Goal: Task Accomplishment & Management: Manage account settings

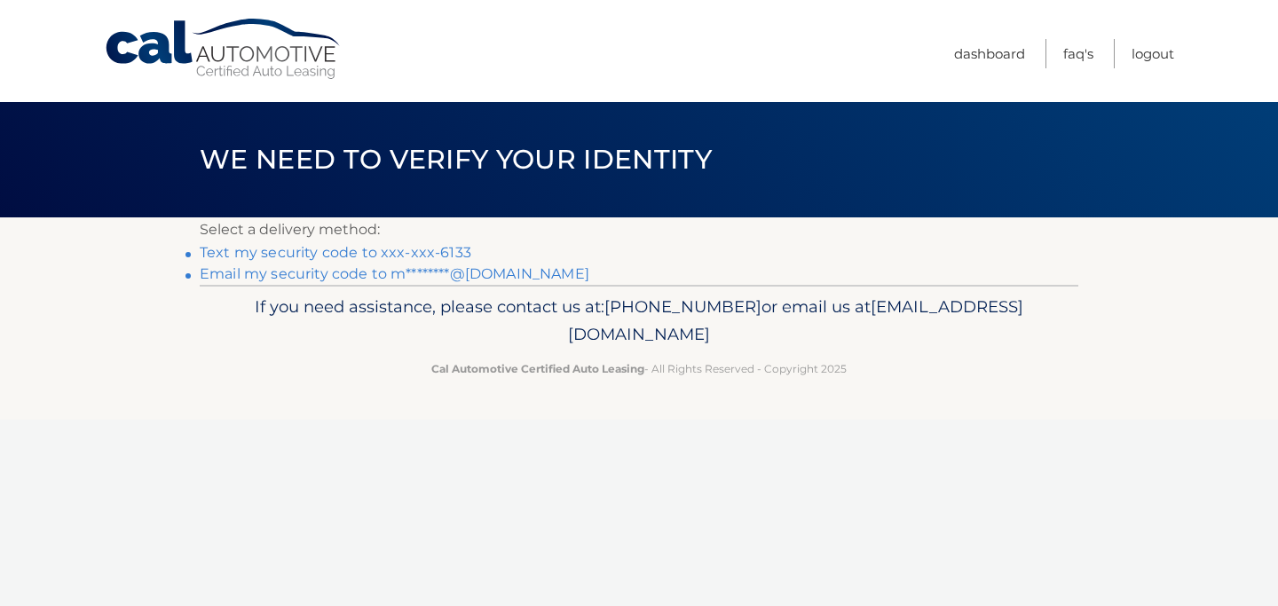
click at [452, 250] on link "Text my security code to xxx-xxx-6133" at bounding box center [335, 252] width 271 height 17
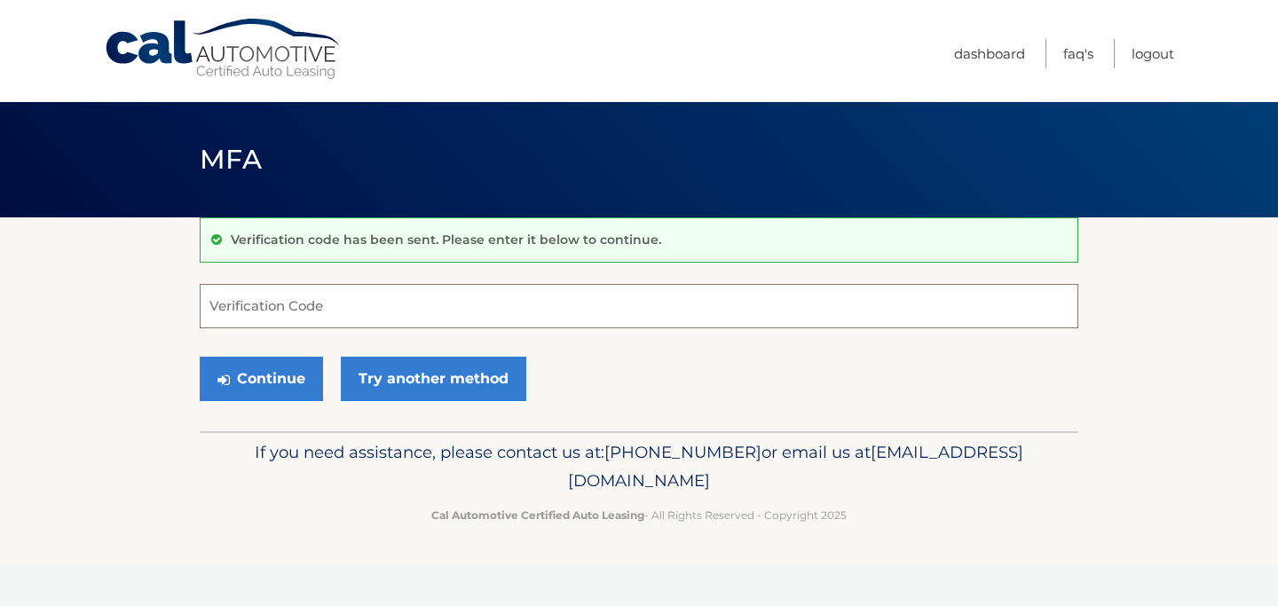
click at [404, 293] on input "Verification Code" at bounding box center [639, 306] width 878 height 44
paste input "869599"
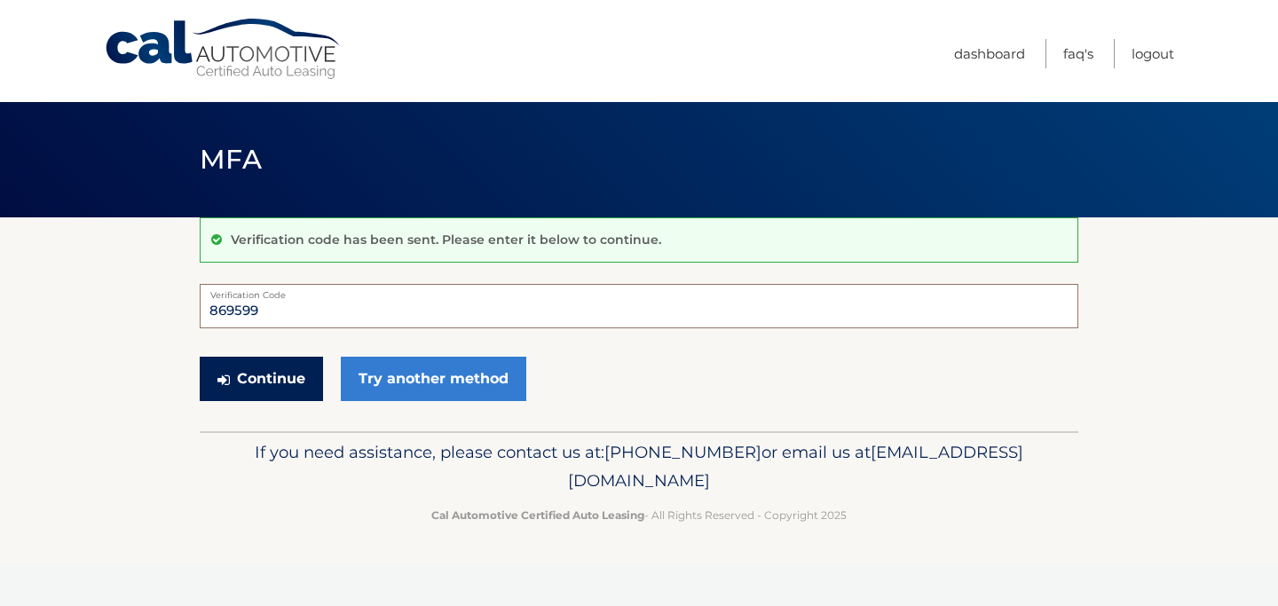
type input "869599"
click at [258, 381] on button "Continue" at bounding box center [261, 379] width 123 height 44
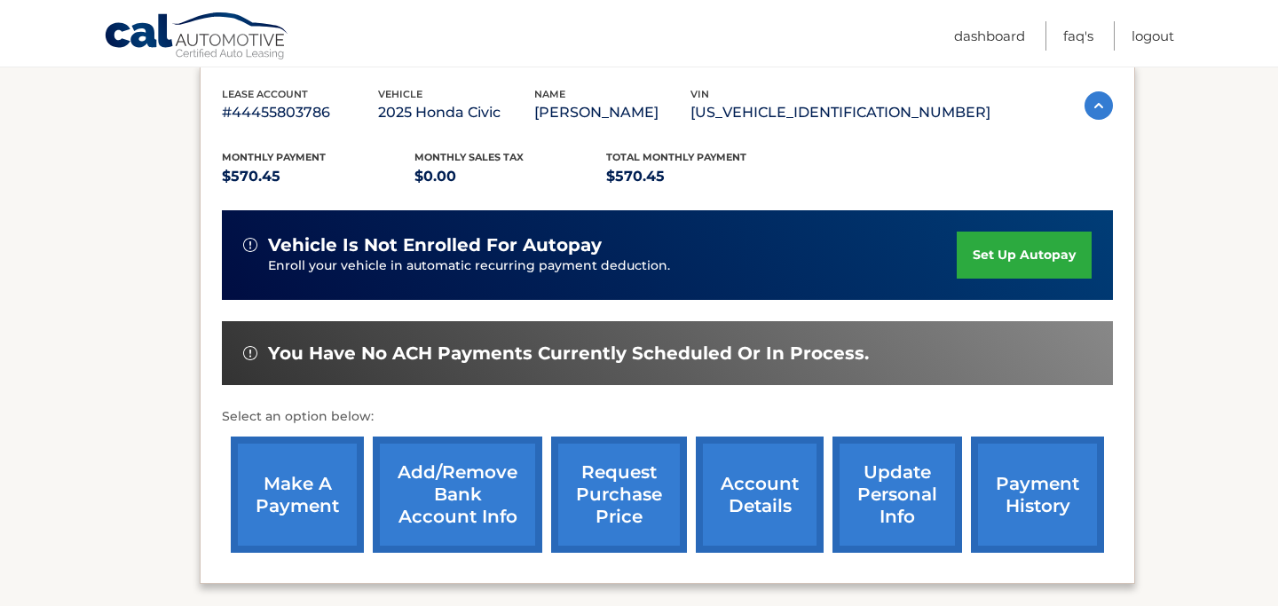
scroll to position [307, 0]
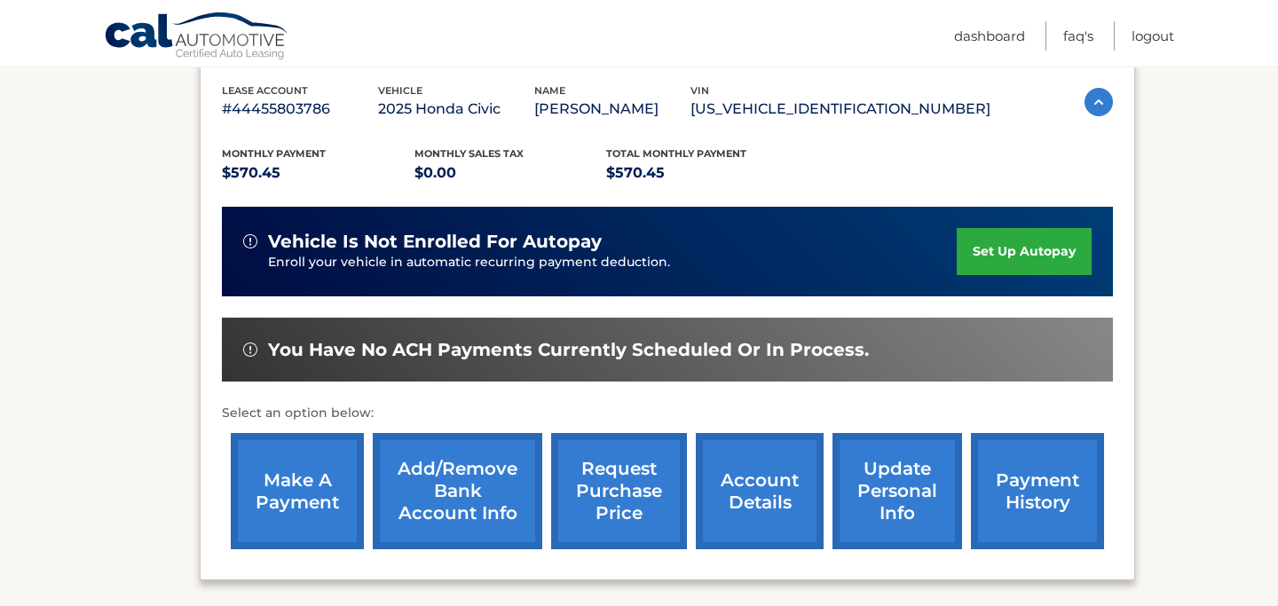
click at [318, 487] on link "make a payment" at bounding box center [297, 491] width 133 height 116
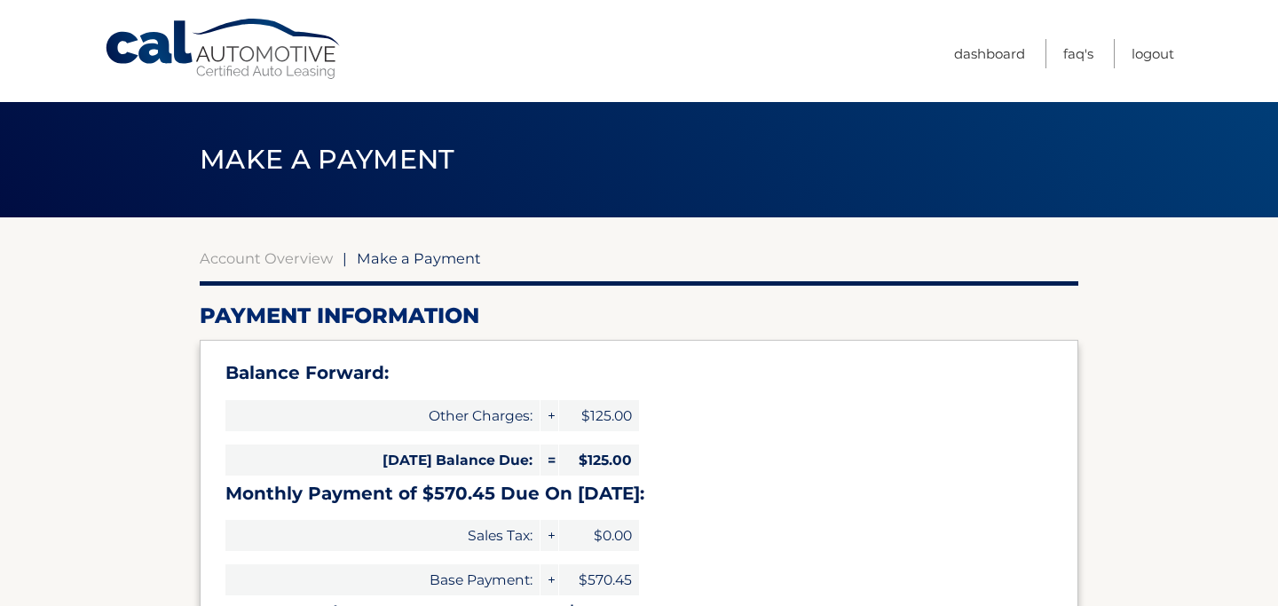
select select "MmEwMzM0YWQtNDM1MS00MmFhLWIwMDAtNDVhYzkxNDY0NGRh"
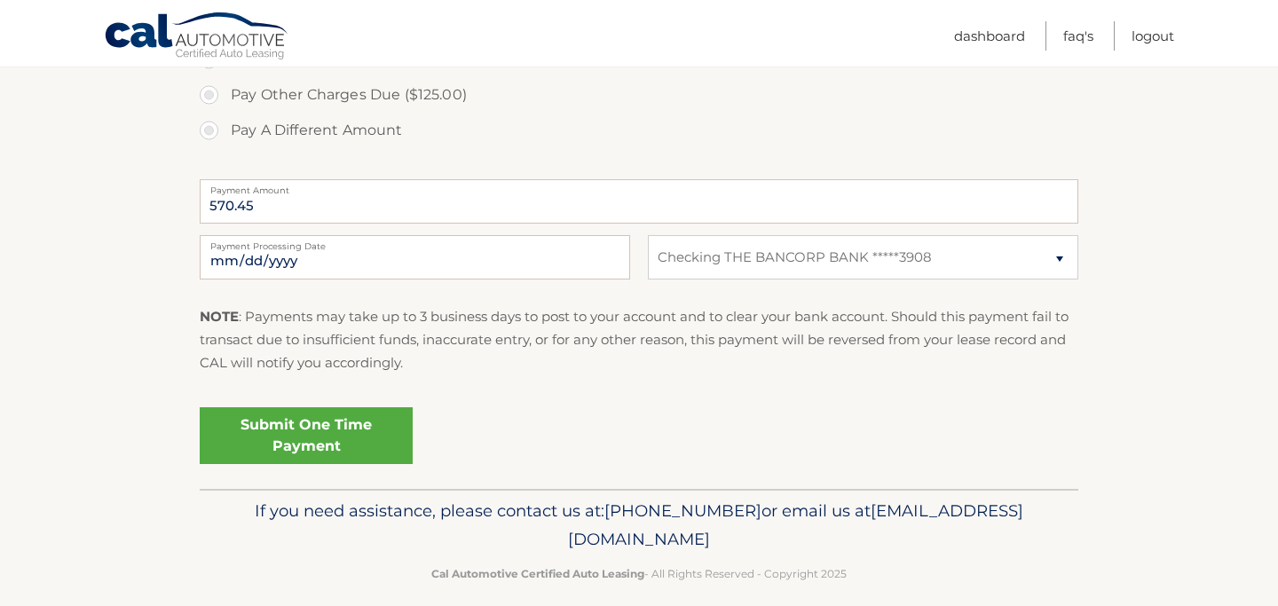
scroll to position [861, 0]
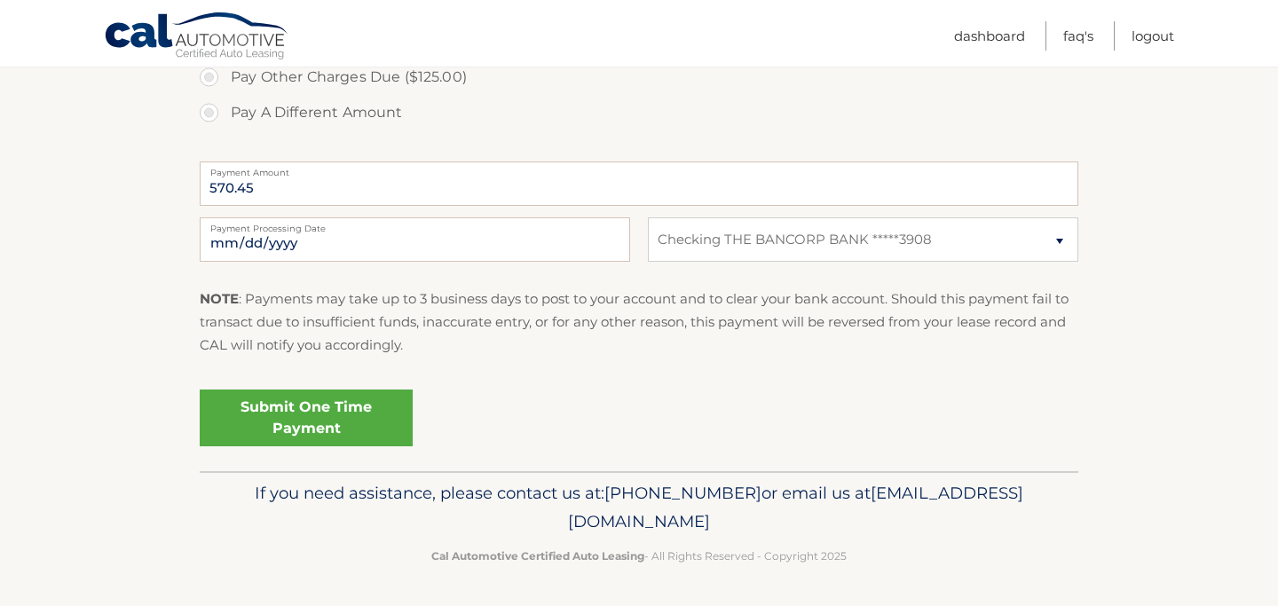
click at [334, 414] on link "Submit One Time Payment" at bounding box center [306, 417] width 213 height 57
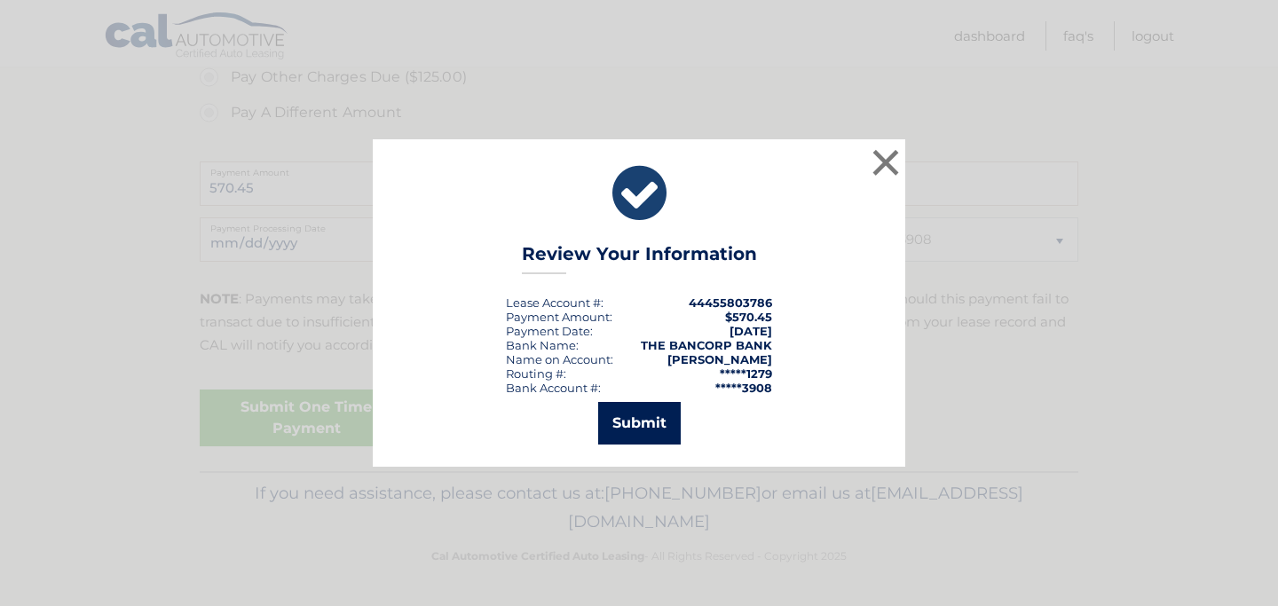
click at [637, 433] on button "Submit" at bounding box center [639, 423] width 83 height 43
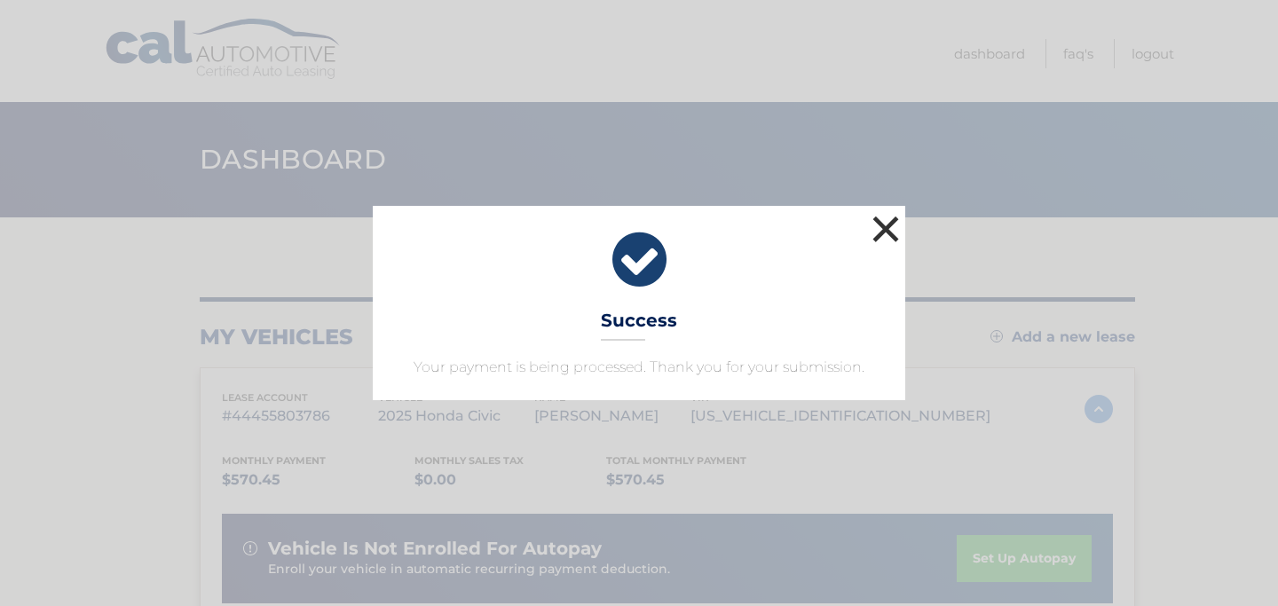
click at [893, 232] on button "×" at bounding box center [885, 228] width 35 height 35
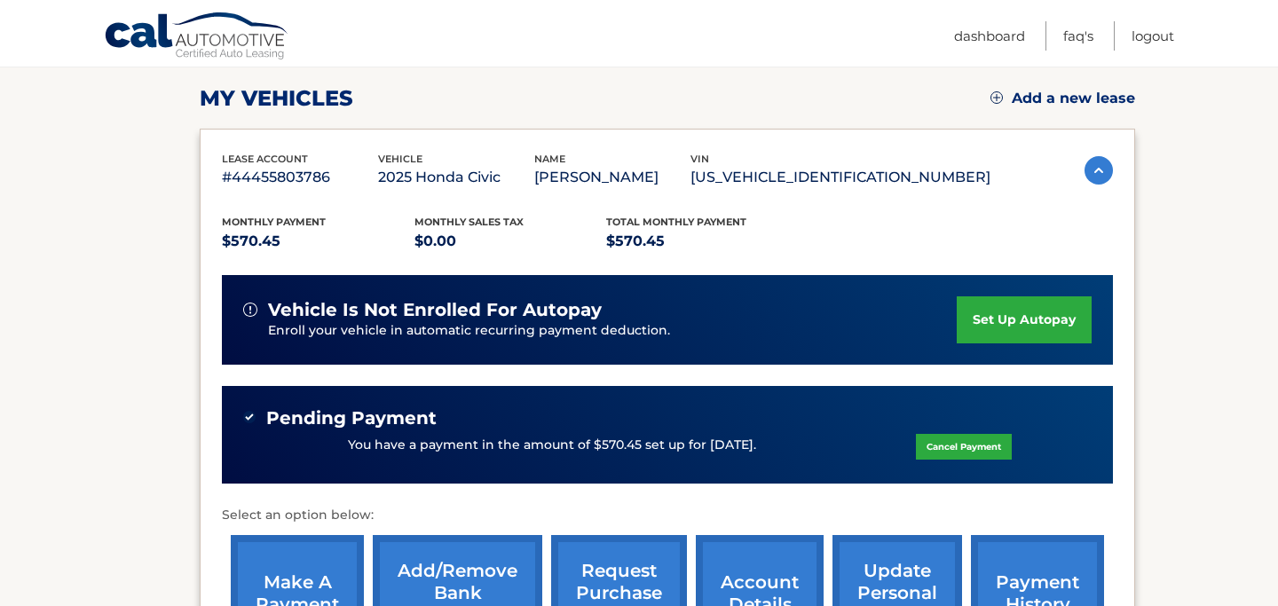
scroll to position [224, 0]
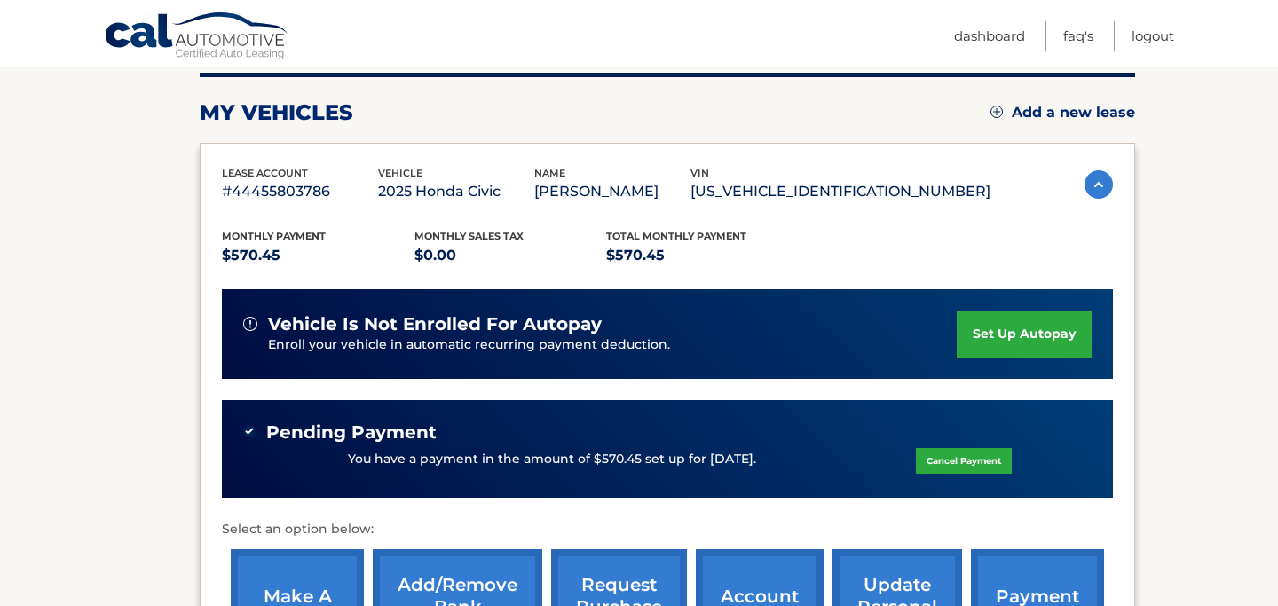
click at [1015, 338] on link "set up autopay" at bounding box center [1023, 334] width 135 height 47
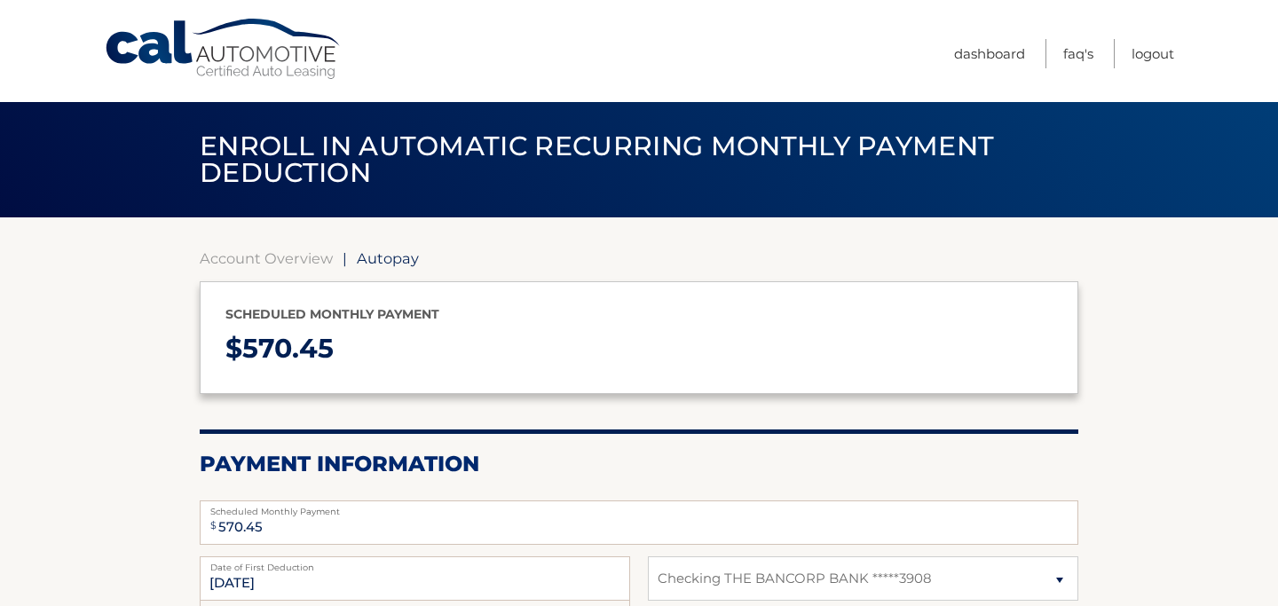
select select "MmEwMzM0YWQtNDM1MS00MmFhLWIwMDAtNDVhYzkxNDY0NGRh"
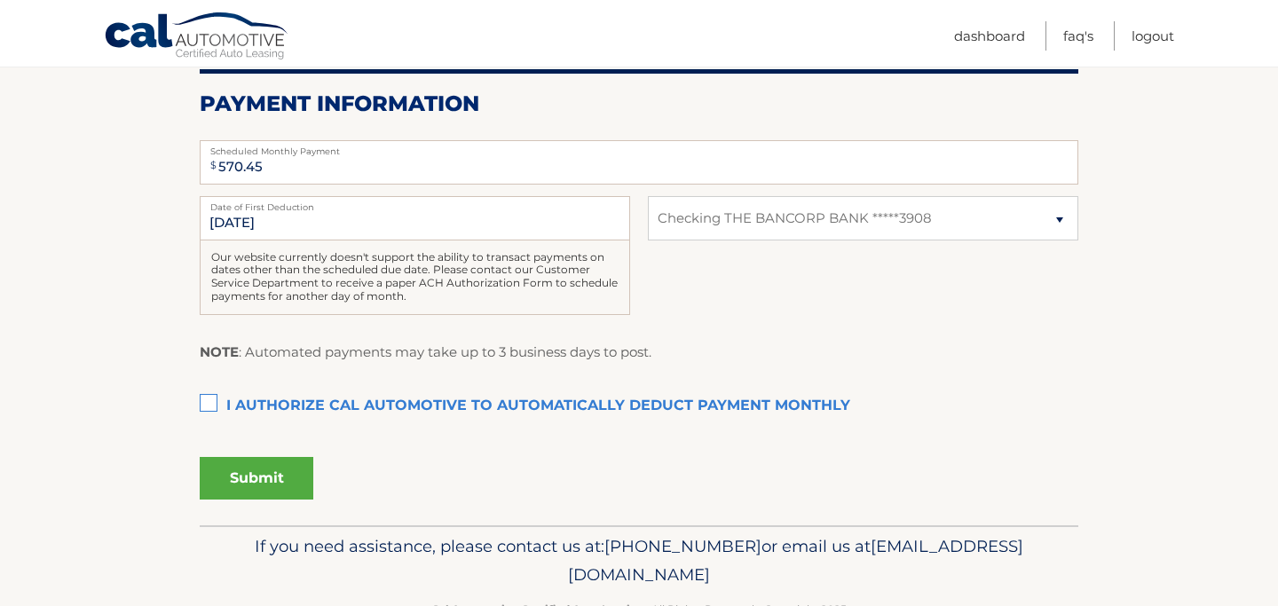
scroll to position [375, 0]
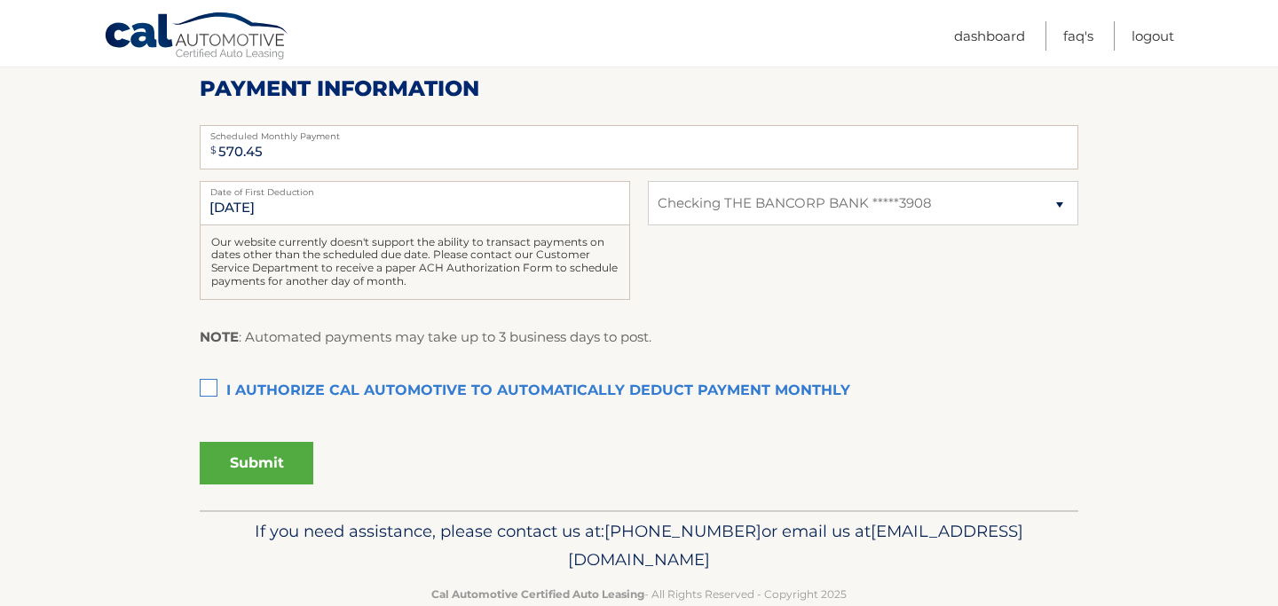
click at [208, 399] on label "I authorize cal automotive to automatically deduct payment monthly This checkbo…" at bounding box center [639, 391] width 878 height 35
click at [0, 0] on input "I authorize cal automotive to automatically deduct payment monthly This checkbo…" at bounding box center [0, 0] width 0 height 0
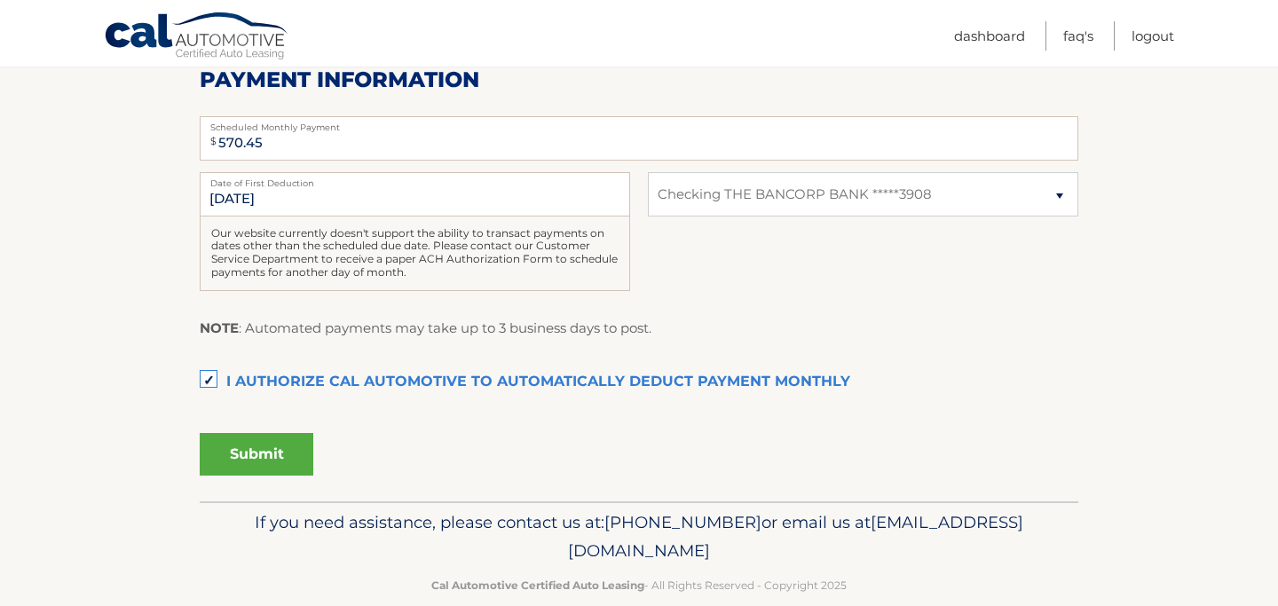
scroll to position [413, 0]
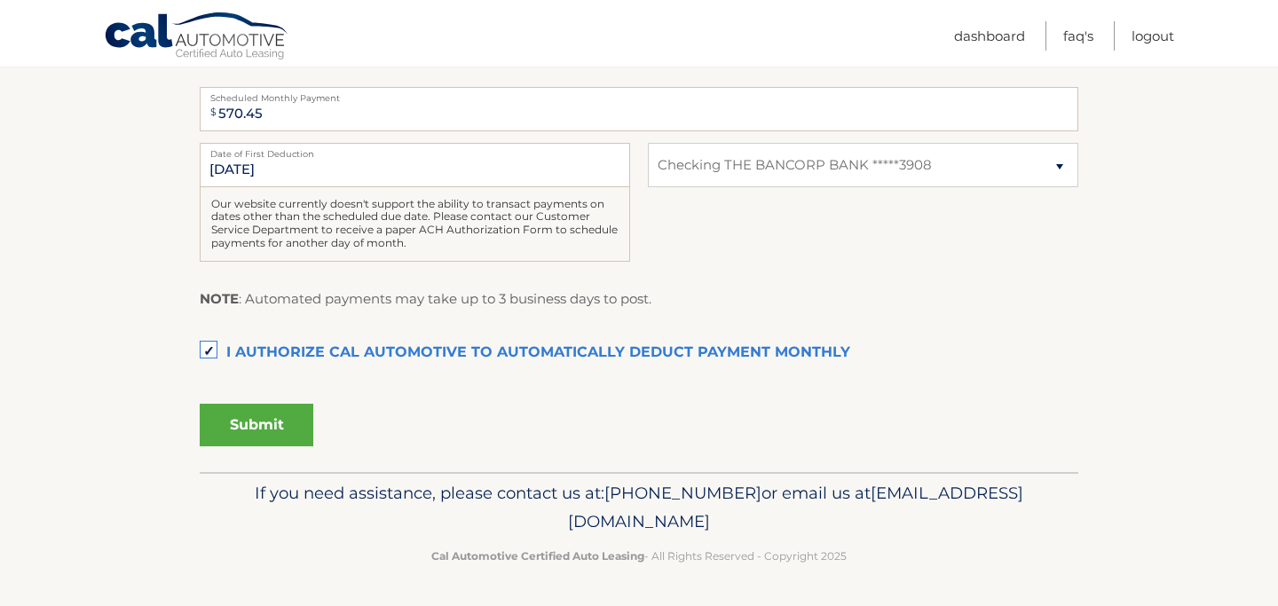
click at [264, 412] on button "Submit" at bounding box center [257, 425] width 114 height 43
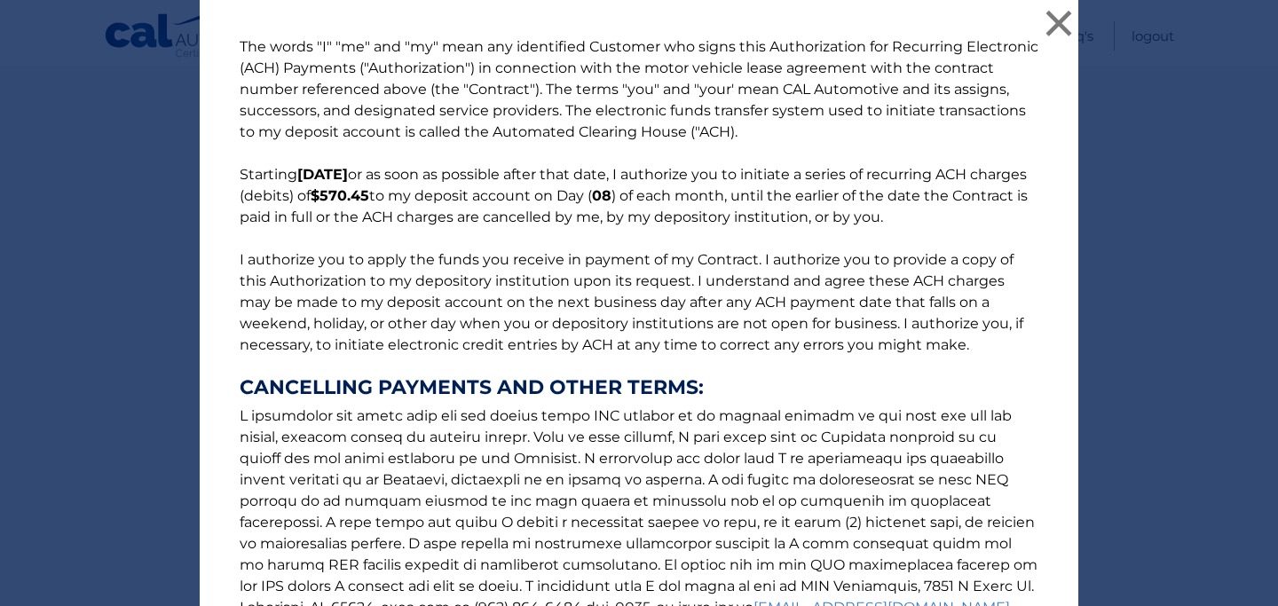
scroll to position [232, 0]
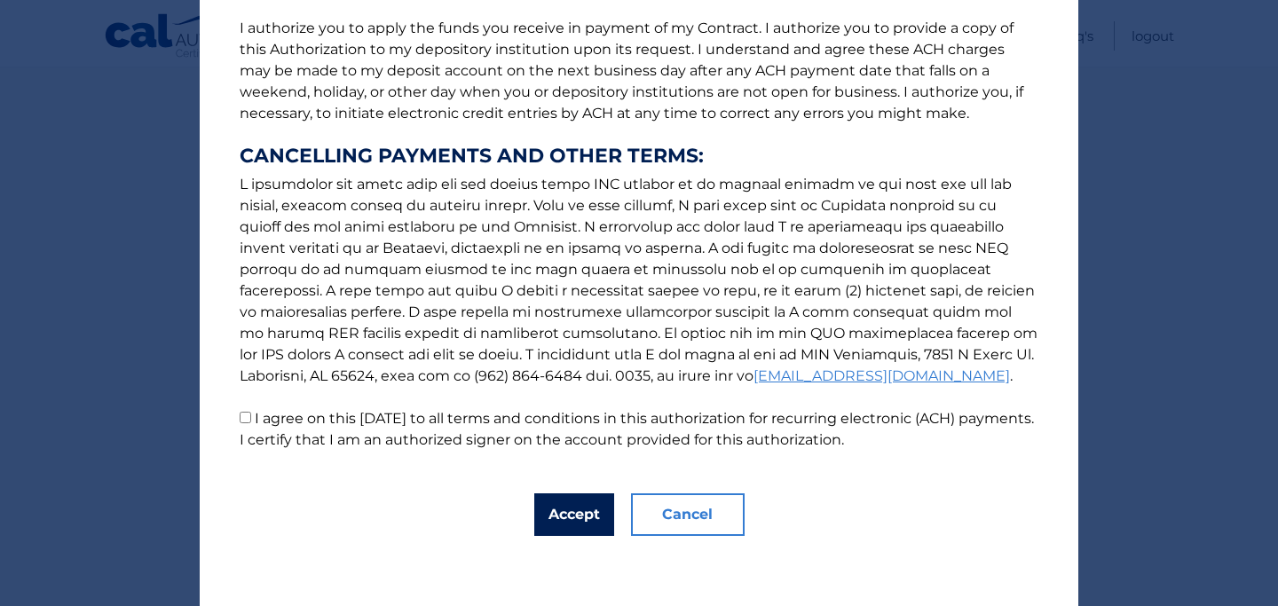
click at [592, 503] on button "Accept" at bounding box center [574, 514] width 80 height 43
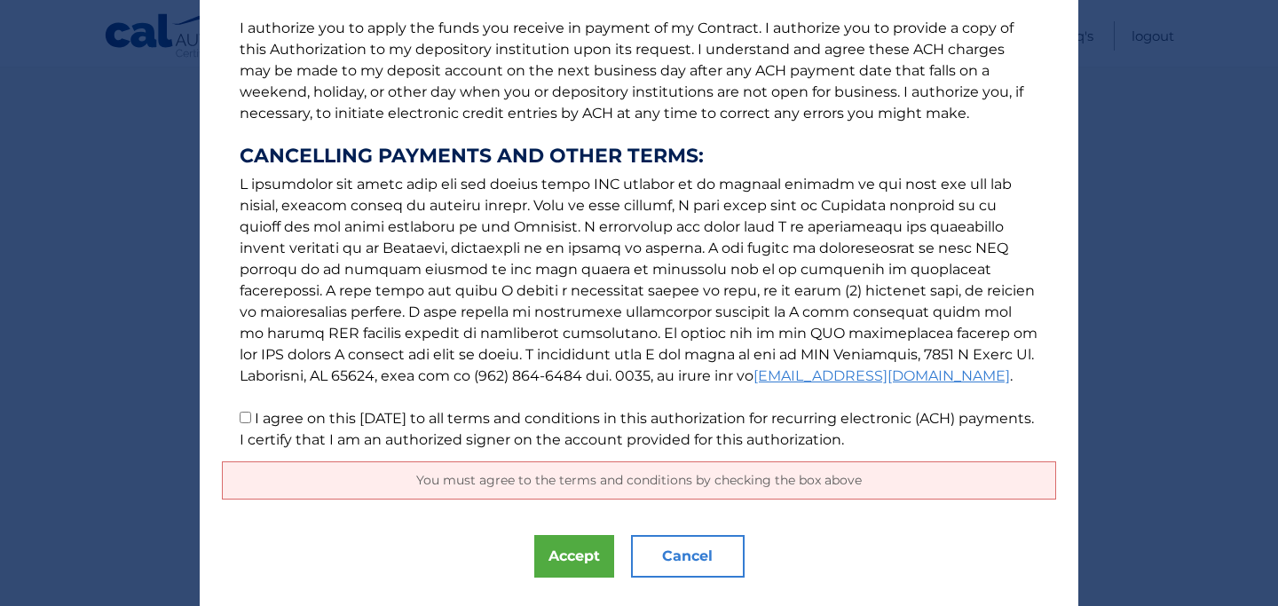
click at [302, 413] on label "I agree on this 10/09/2025 to all terms and conditions in this authorization fo…" at bounding box center [637, 429] width 794 height 38
click at [251, 413] on input "I agree on this 10/09/2025 to all terms and conditions in this authorization fo…" at bounding box center [246, 418] width 12 height 12
checkbox input "true"
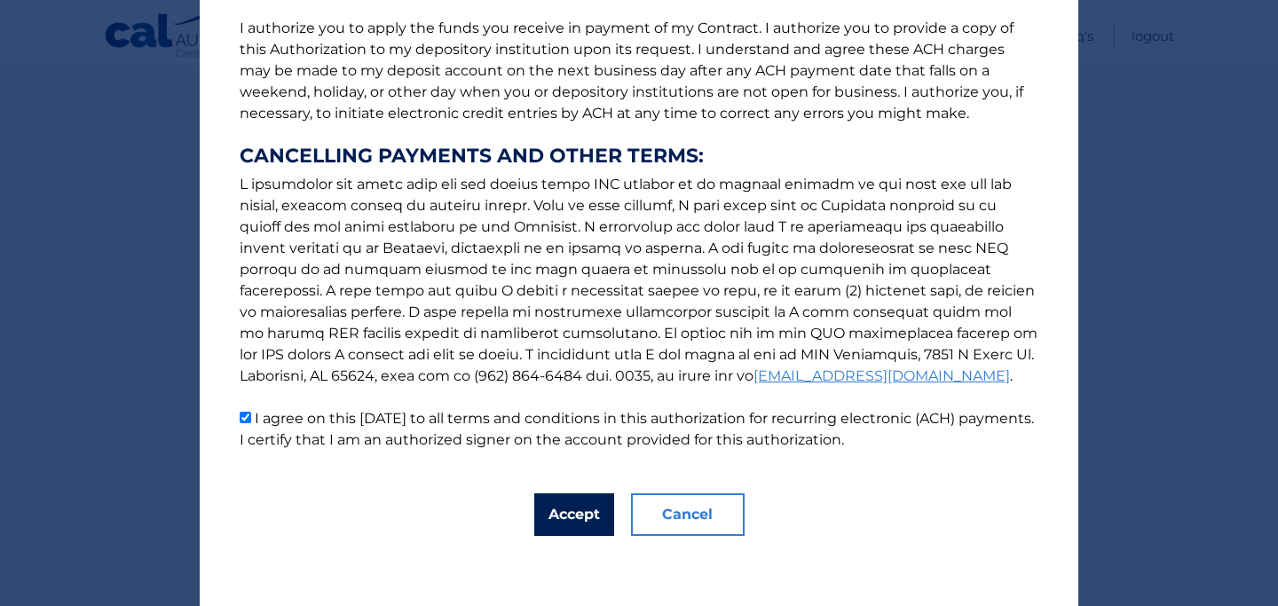
click at [600, 512] on button "Accept" at bounding box center [574, 514] width 80 height 43
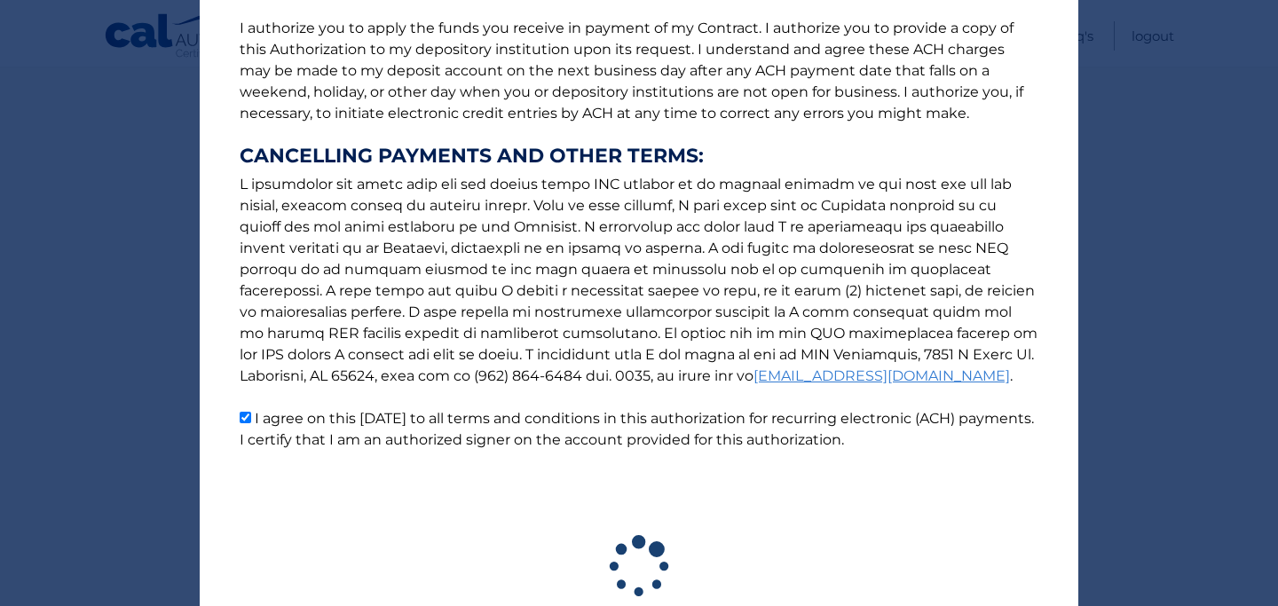
scroll to position [364, 0]
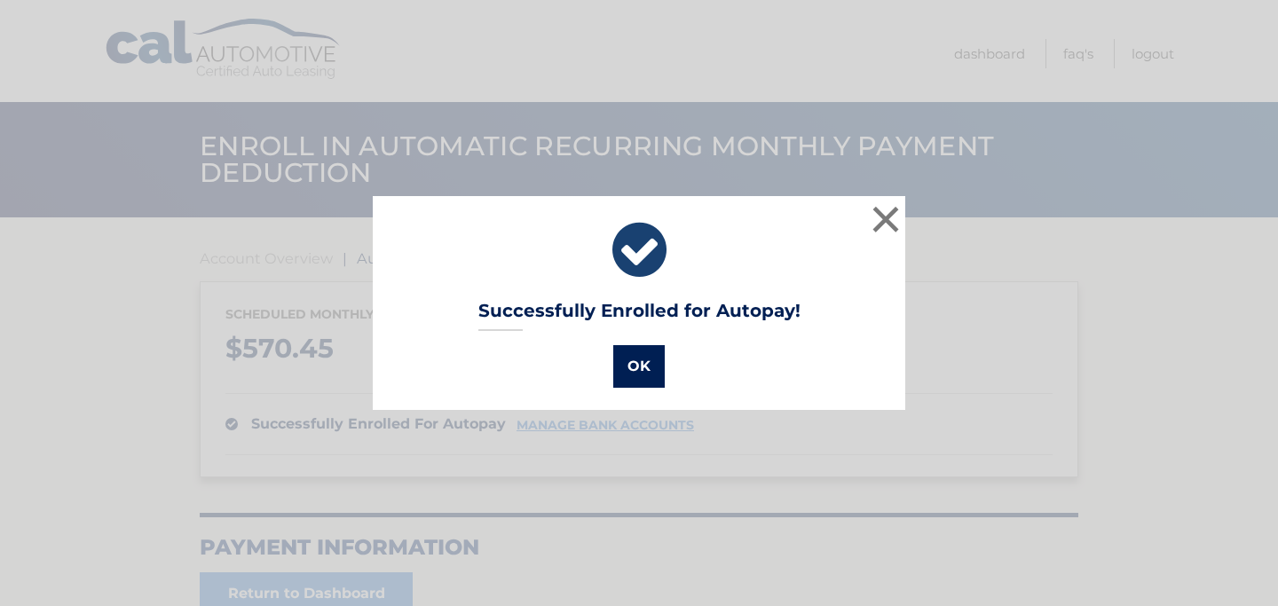
click at [657, 358] on button "OK" at bounding box center [638, 366] width 51 height 43
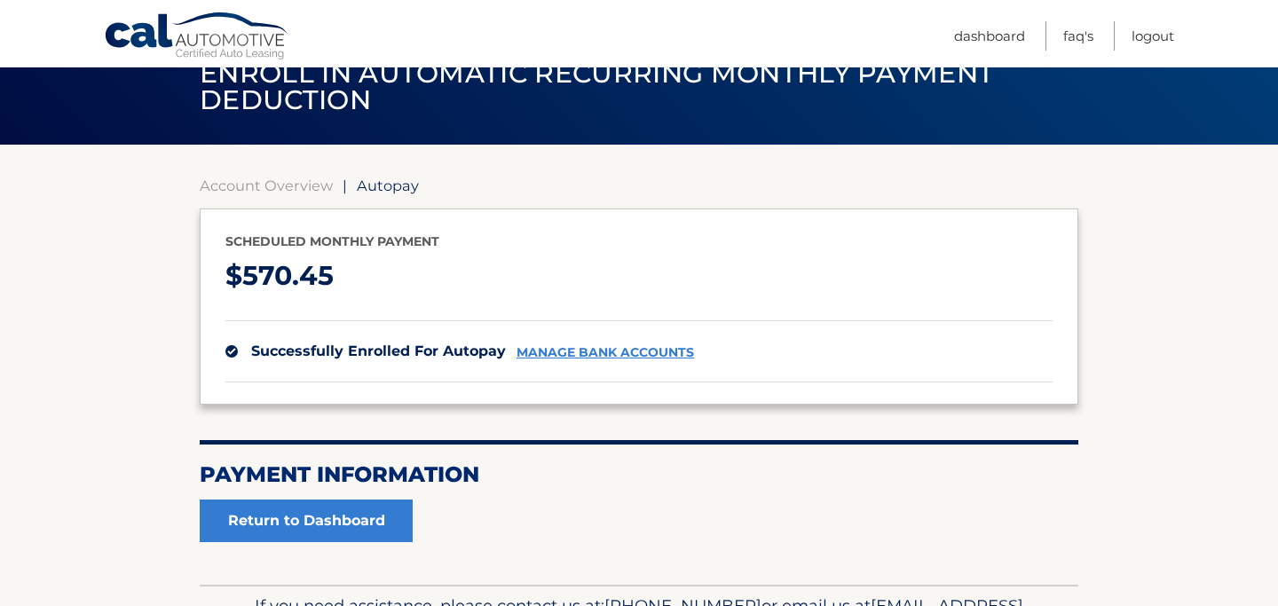
scroll to position [44, 0]
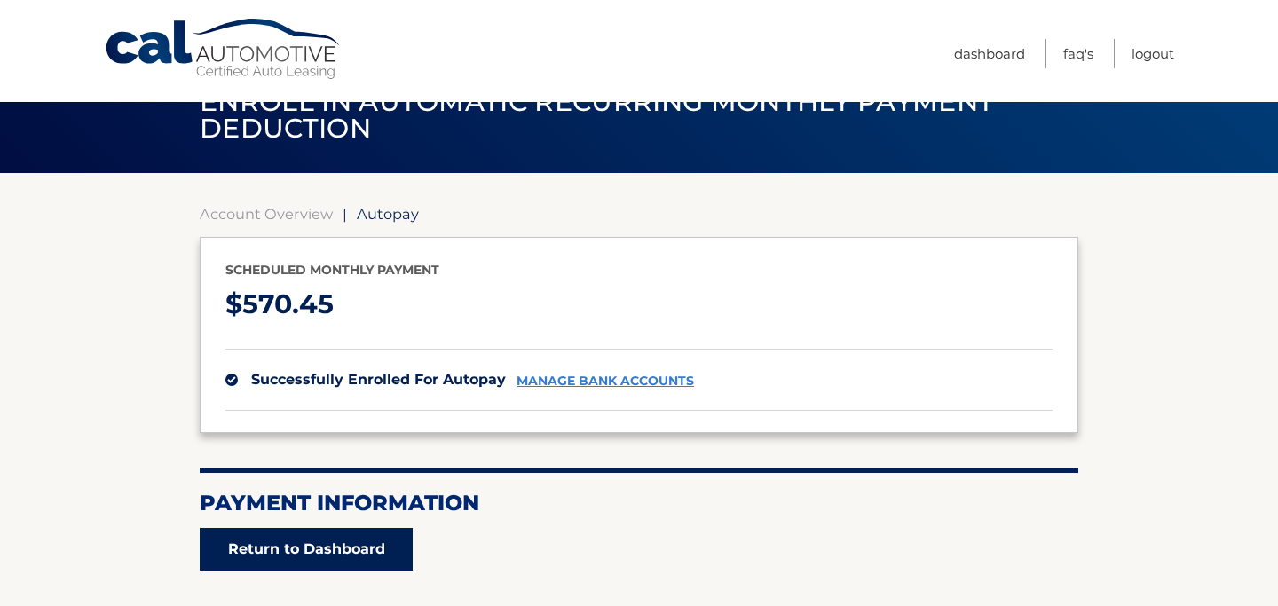
click at [397, 534] on link "Return to Dashboard" at bounding box center [306, 549] width 213 height 43
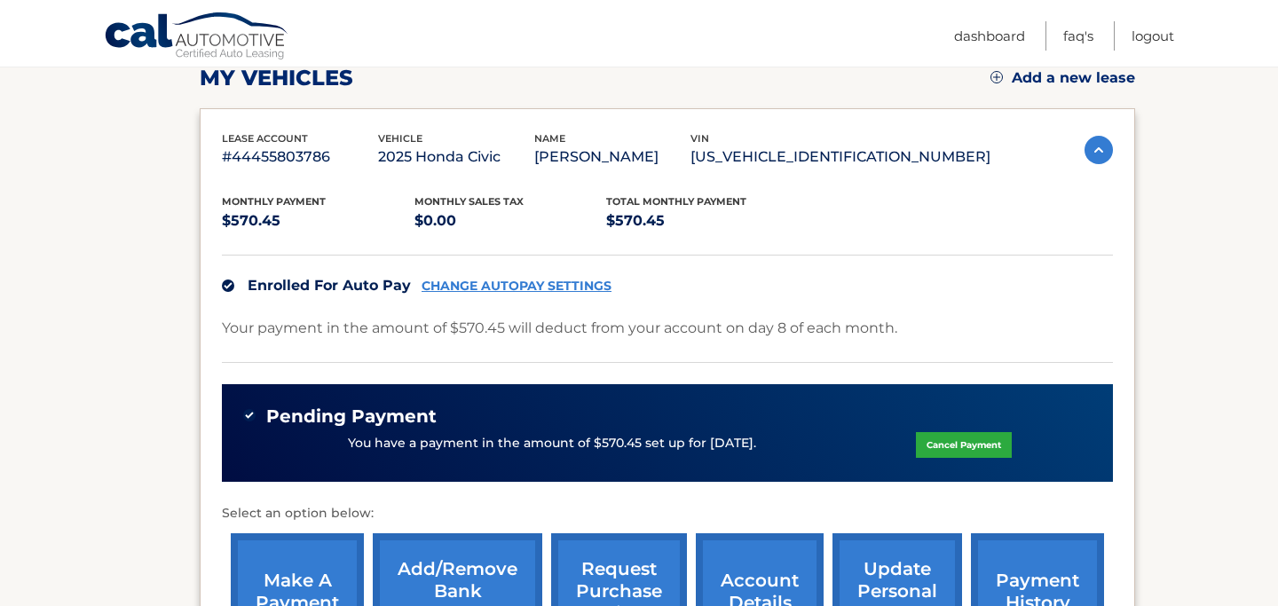
scroll to position [263, 0]
